Goal: Task Accomplishment & Management: Manage account settings

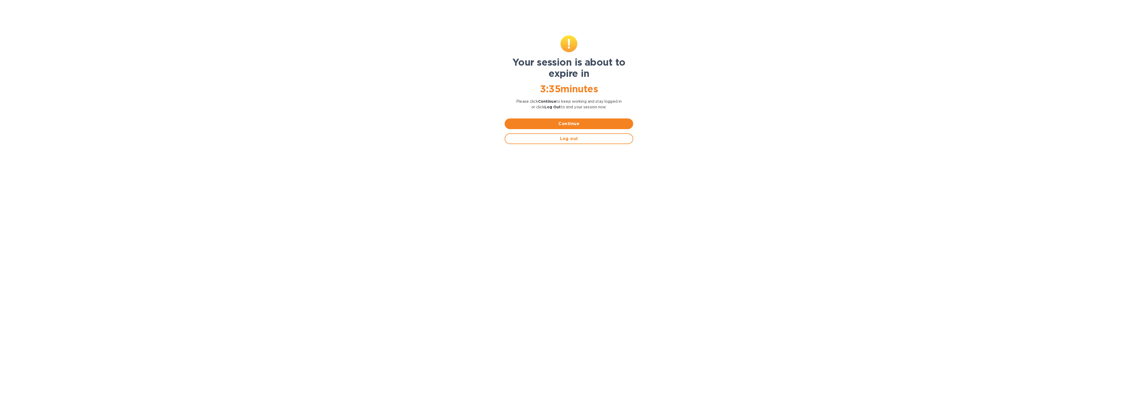
click at [543, 124] on span "Continue" at bounding box center [569, 124] width 120 height 6
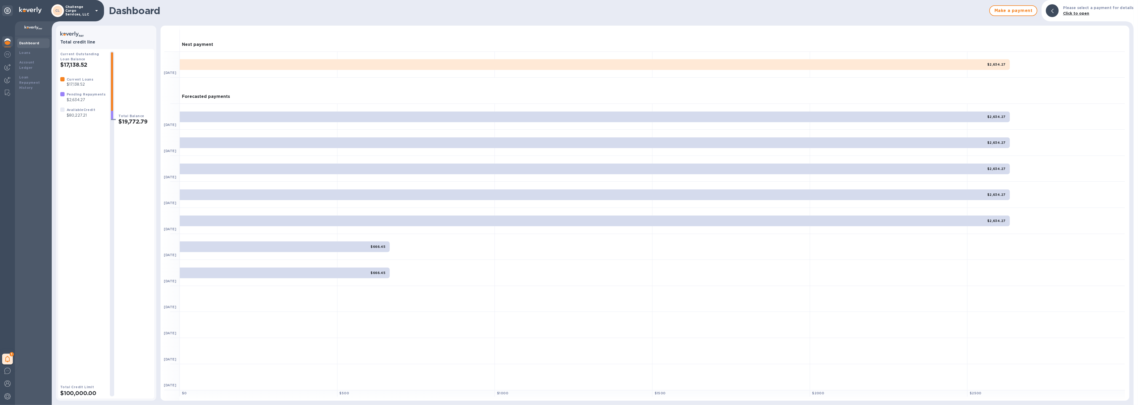
click at [86, 18] on div "CL Challenge Cargo Services, LLC" at bounding box center [52, 10] width 104 height 21
click at [86, 17] on div "CL Challenge Cargo Services, LLC" at bounding box center [52, 10] width 104 height 21
click at [89, 13] on p "Challenge Cargo Services, LLC" at bounding box center [78, 10] width 27 height 11
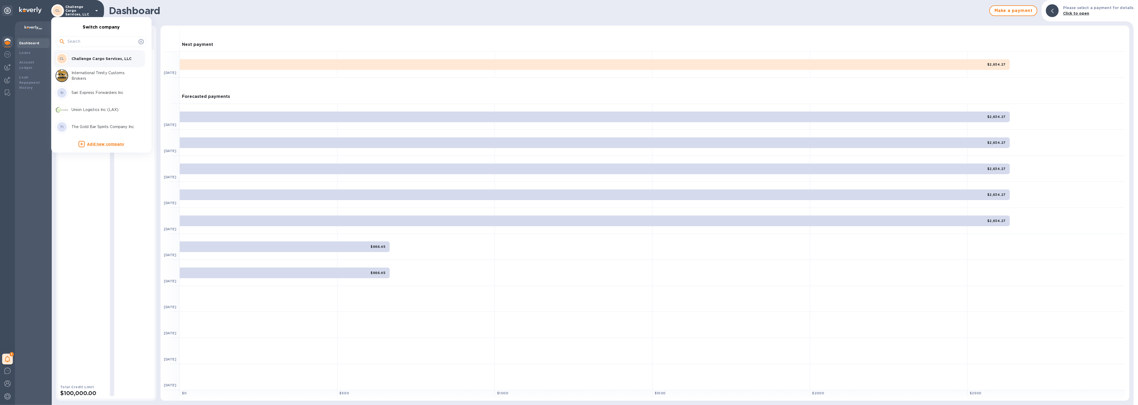
click at [110, 76] on p "International Trinity Customs Brokers" at bounding box center [105, 75] width 67 height 11
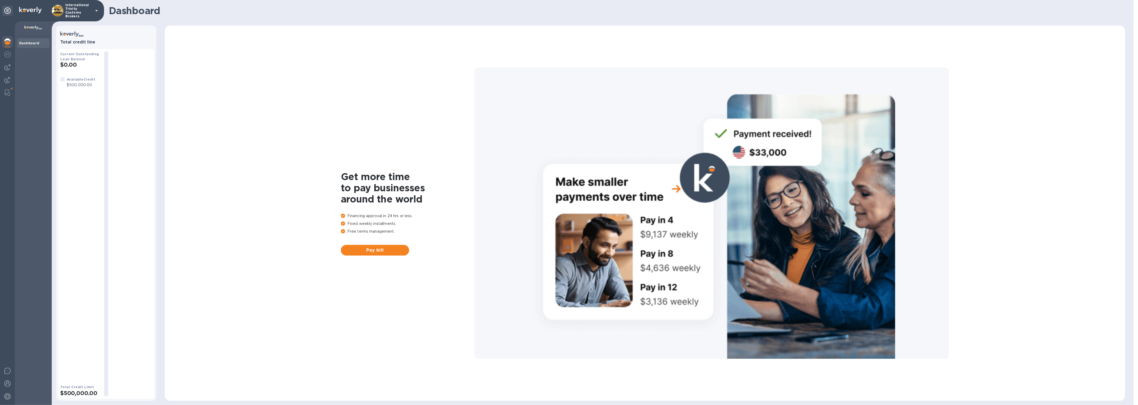
click at [80, 87] on p "$500,000.00" at bounding box center [81, 85] width 29 height 6
click at [6, 394] on img at bounding box center [7, 396] width 6 height 6
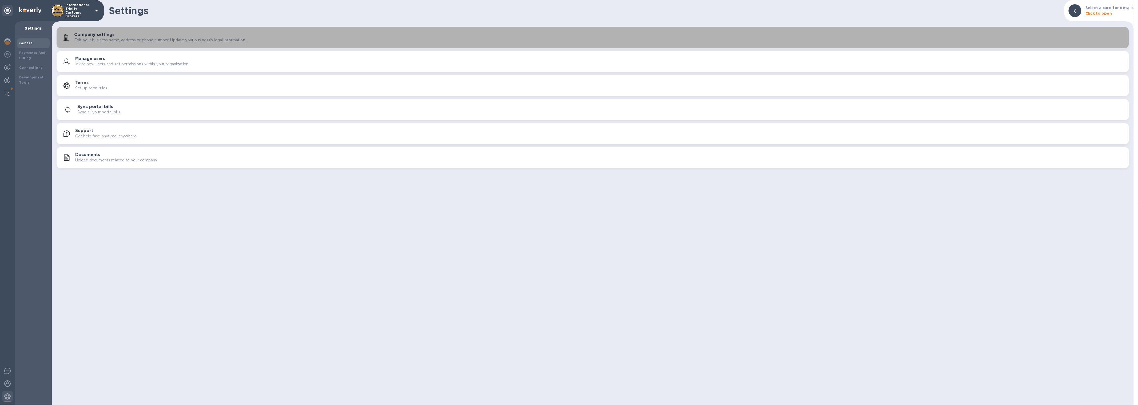
click at [135, 34] on div "Company settings Edit your business name, address or phone number. Update your …" at bounding box center [599, 37] width 1051 height 11
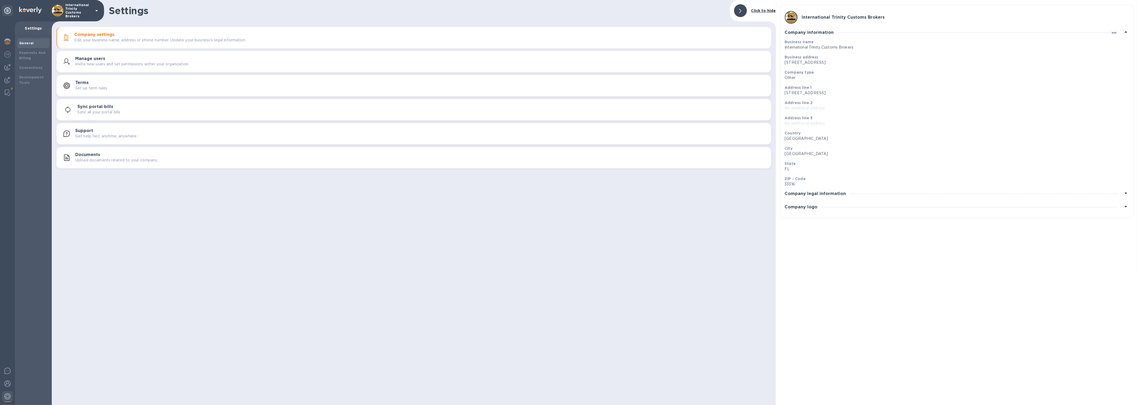
click at [137, 56] on div "Manage users Invite new users and set permissions within your organization." at bounding box center [414, 61] width 708 height 13
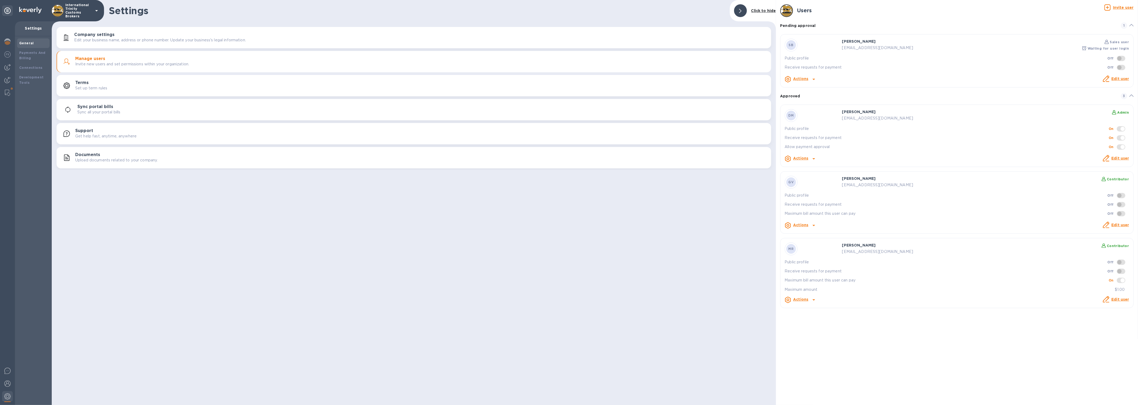
click at [86, 84] on h3 "Terms" at bounding box center [81, 82] width 13 height 5
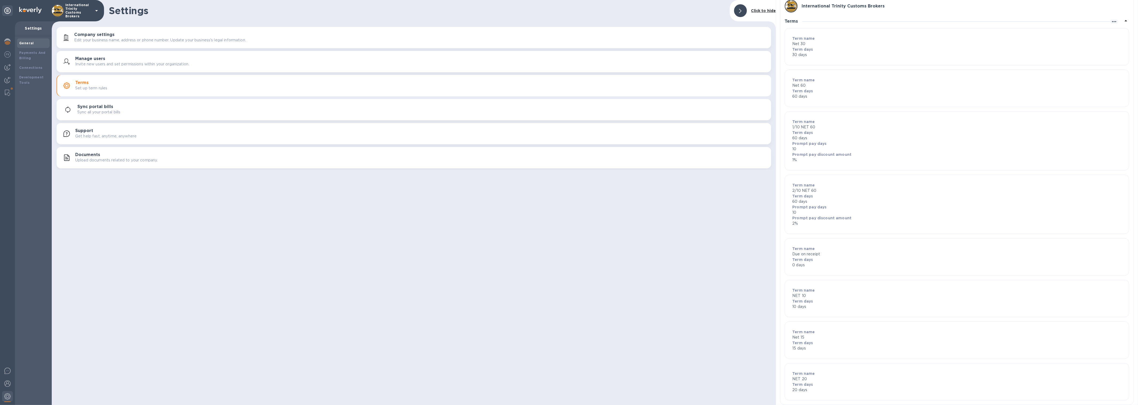
scroll to position [20, 0]
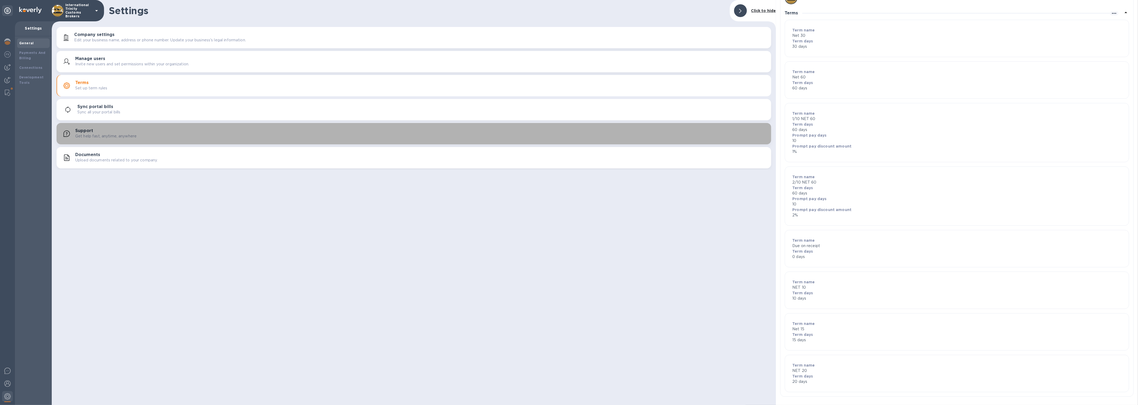
click at [102, 140] on div "Support Get help fast, anytime, anywhere" at bounding box center [414, 133] width 708 height 13
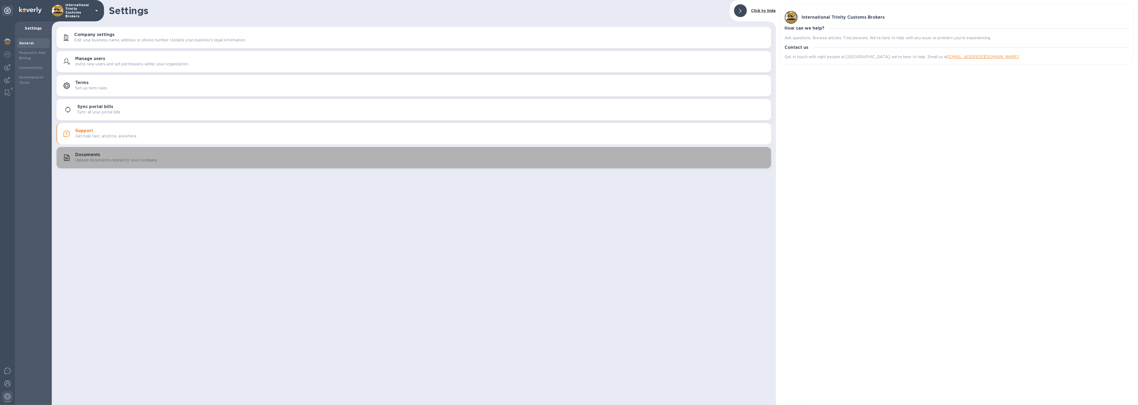
click at [102, 162] on p "Upload documents related to your company." at bounding box center [116, 160] width 82 height 6
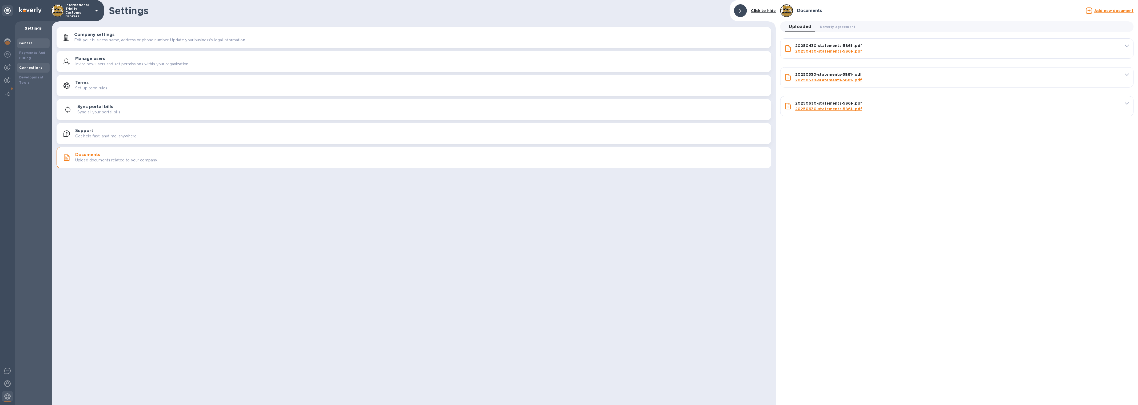
click at [37, 66] on b "Connections" at bounding box center [30, 68] width 23 height 4
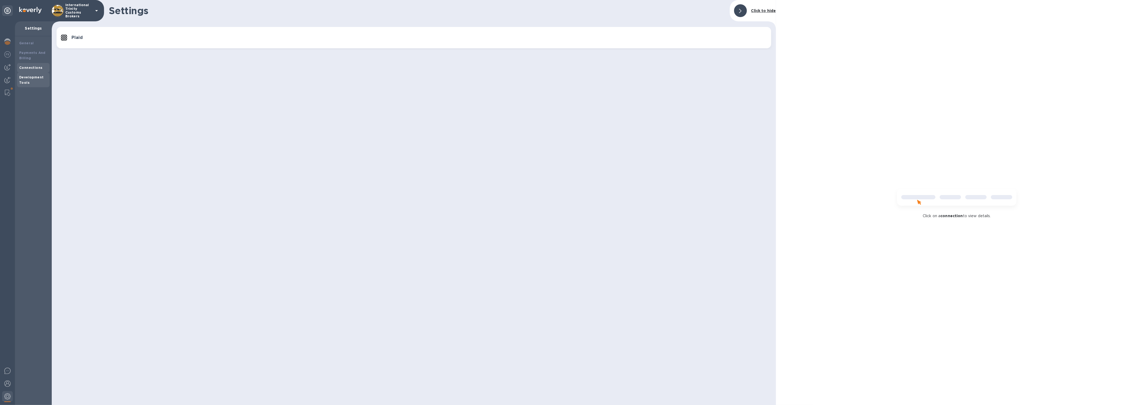
click at [30, 78] on b "Development Tools" at bounding box center [31, 79] width 24 height 9
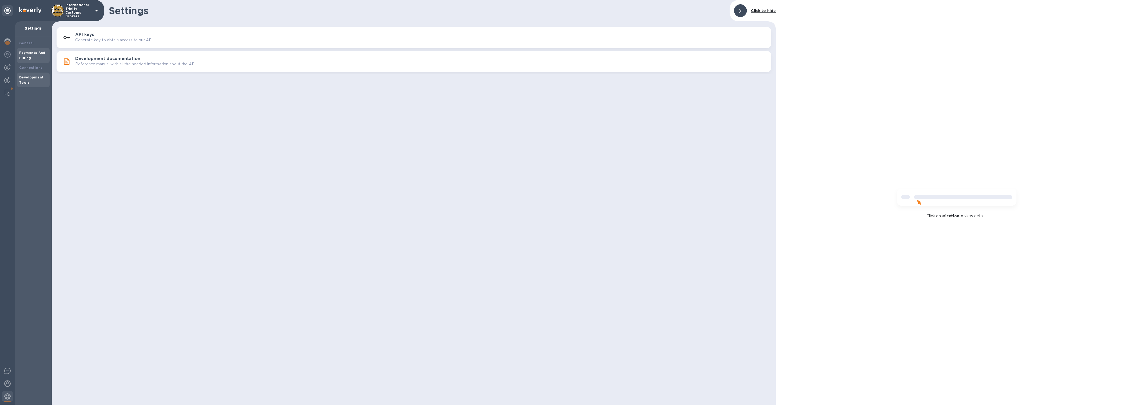
click at [29, 56] on b "Payments And Billing" at bounding box center [32, 55] width 26 height 9
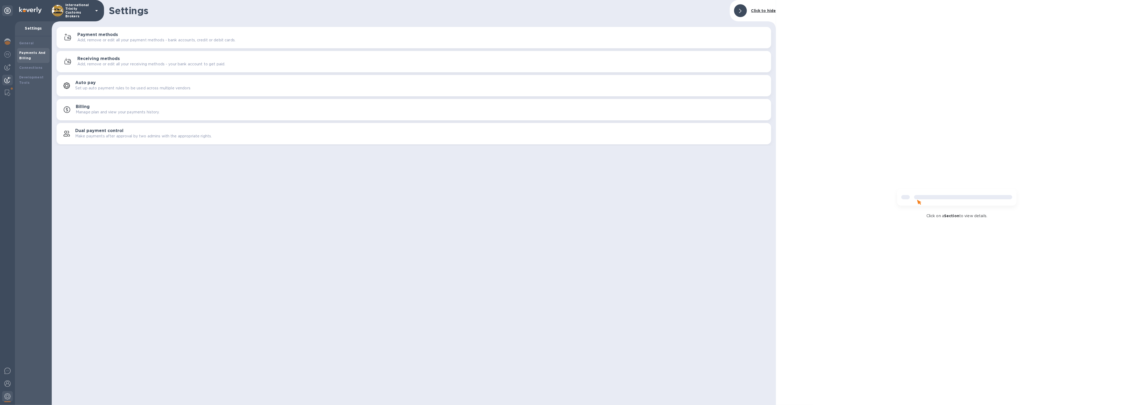
click at [5, 80] on img at bounding box center [7, 80] width 6 height 6
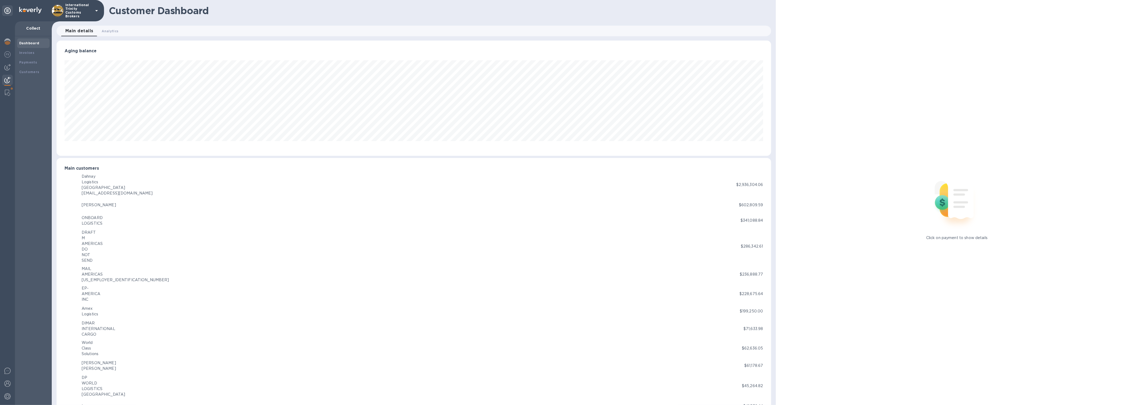
scroll to position [266692, 266095]
click at [8, 93] on img at bounding box center [7, 93] width 5 height 6
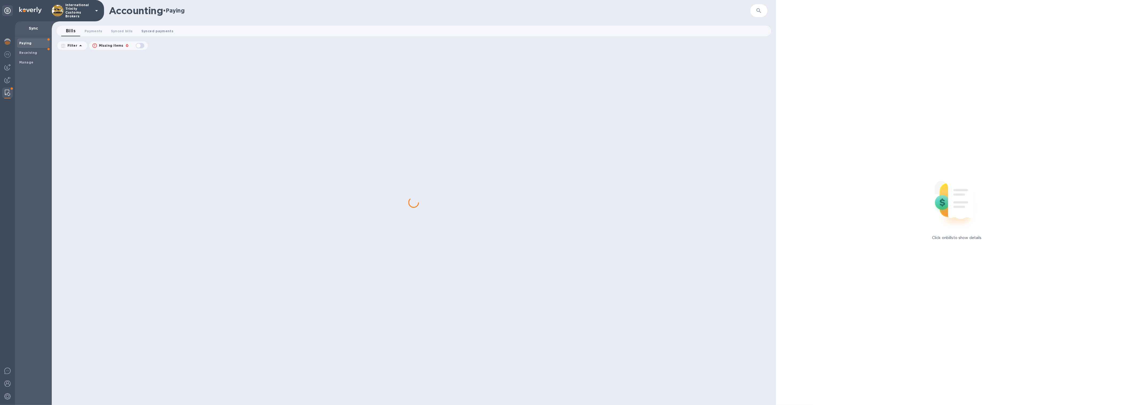
click at [153, 30] on span "Synced payments 0" at bounding box center [157, 31] width 32 height 6
click at [6, 382] on img at bounding box center [7, 383] width 6 height 6
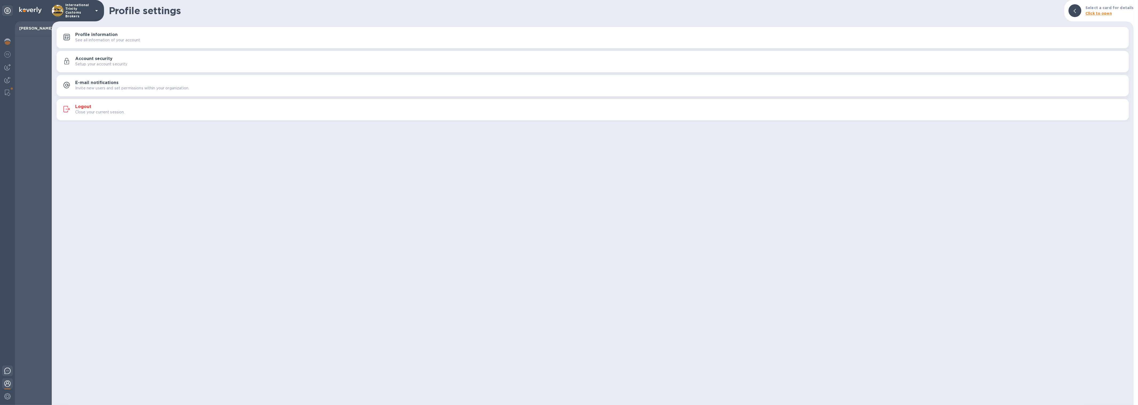
click at [8, 375] on div at bounding box center [7, 372] width 11 height 13
click at [7, 374] on img at bounding box center [7, 371] width 6 height 6
click at [8, 400] on div at bounding box center [7, 397] width 11 height 12
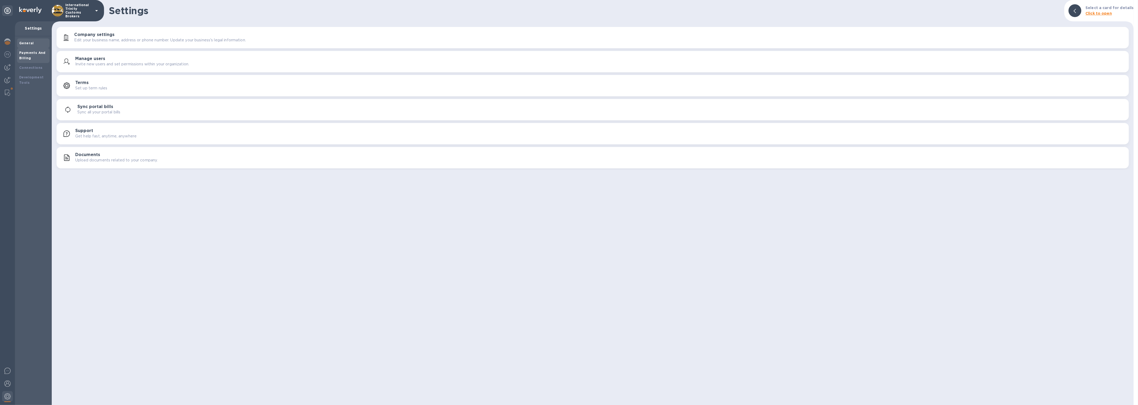
click at [35, 60] on div "Payments And Billing" at bounding box center [33, 55] width 28 height 11
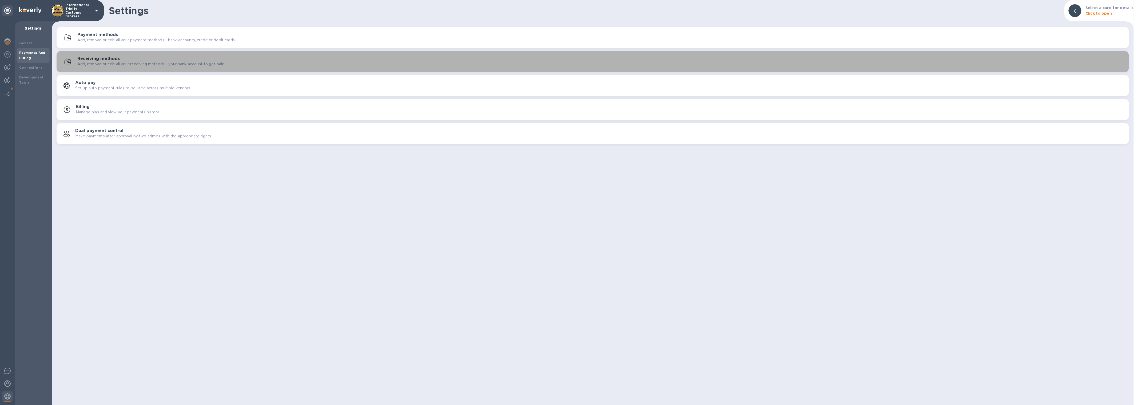
click at [100, 65] on p "Add, remove or edit all your receiving methods - your bank account to get paid." at bounding box center [151, 64] width 148 height 6
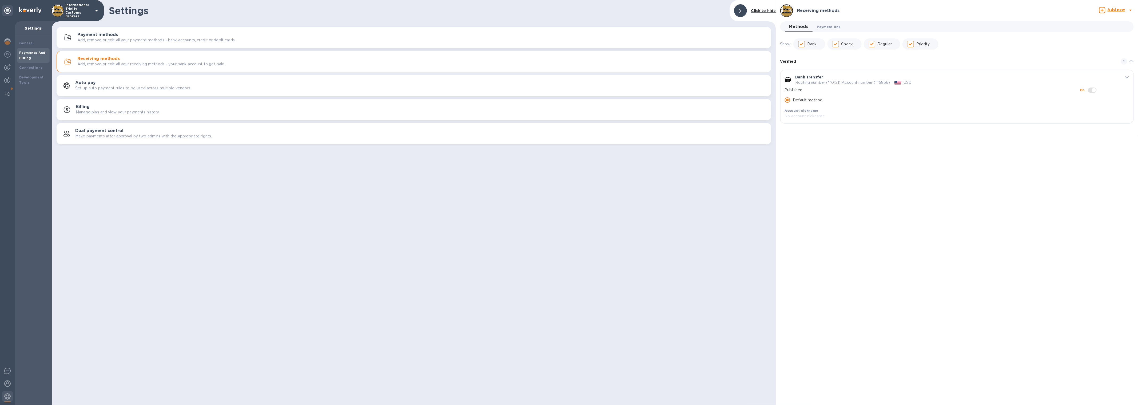
click at [839, 27] on span "Payment link 0" at bounding box center [828, 27] width 23 height 6
click at [9, 84] on div at bounding box center [7, 81] width 11 height 12
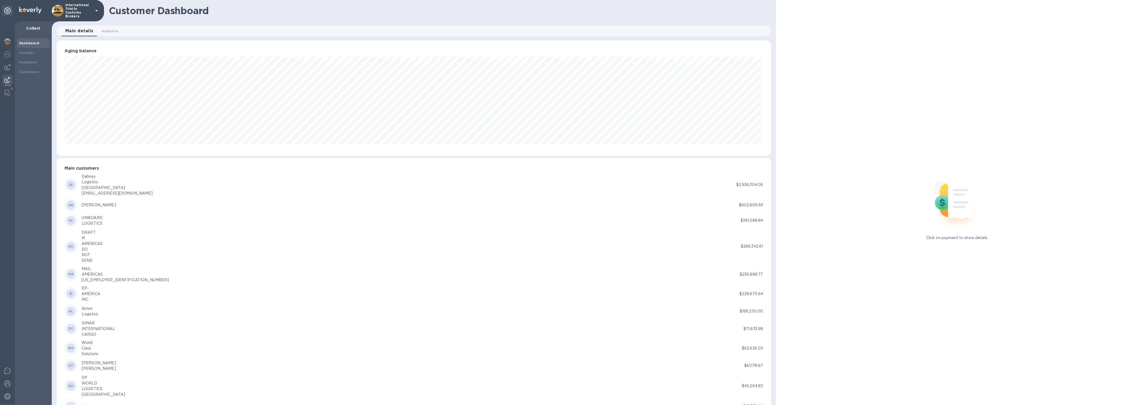
scroll to position [266692, 266095]
